Goal: Task Accomplishment & Management: Complete application form

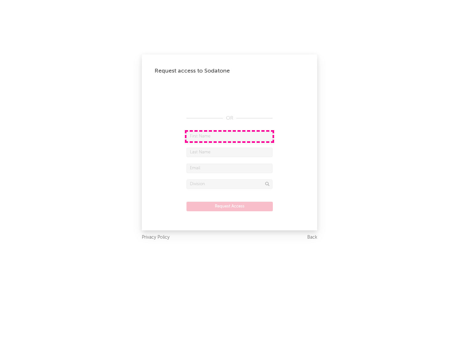
click at [229, 136] on input "text" at bounding box center [229, 137] width 86 height 10
type input "[PERSON_NAME]"
click at [229, 152] on input "text" at bounding box center [229, 153] width 86 height 10
type input "[PERSON_NAME]"
click at [229, 168] on input "text" at bounding box center [229, 169] width 86 height 10
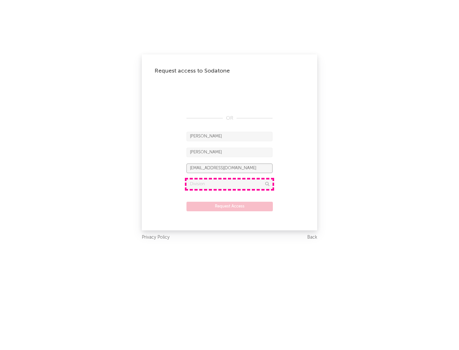
type input "[EMAIL_ADDRESS][DOMAIN_NAME]"
click at [229, 184] on input "text" at bounding box center [229, 185] width 86 height 10
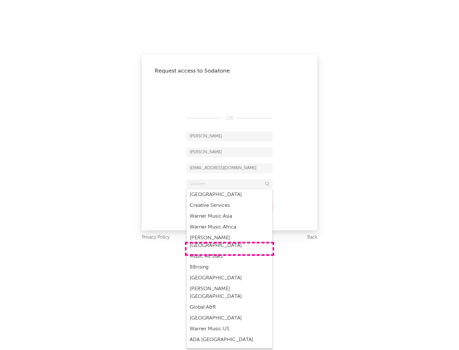
click at [229, 251] on div "Music All Stars" at bounding box center [229, 256] width 86 height 11
type input "Music All Stars"
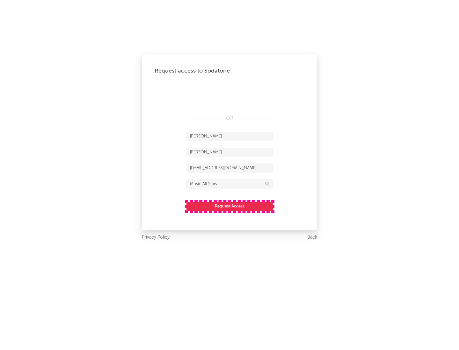
click at [229, 206] on button "Request Access" at bounding box center [229, 207] width 86 height 10
